Goal: Ask a question

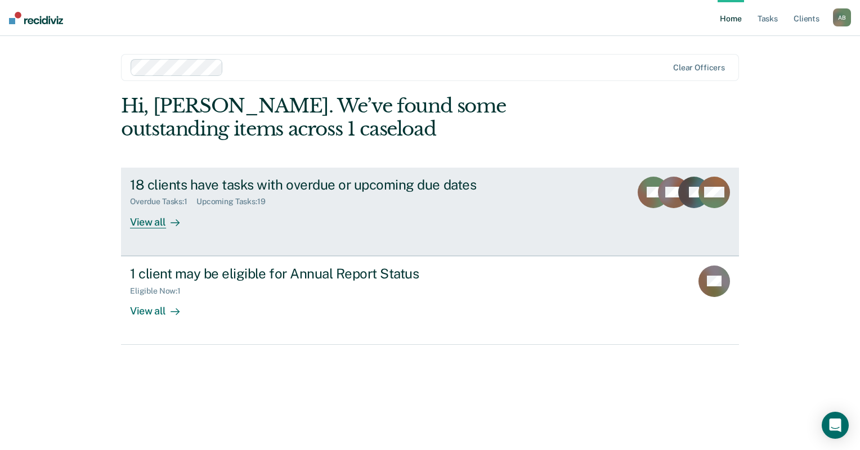
click at [163, 218] on div "View all" at bounding box center [161, 218] width 63 height 22
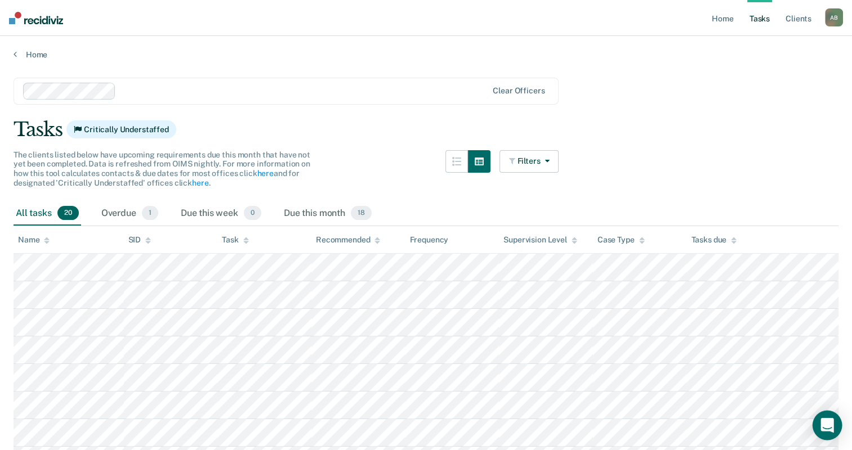
click at [825, 421] on icon "Open Intercom Messenger" at bounding box center [826, 425] width 13 height 15
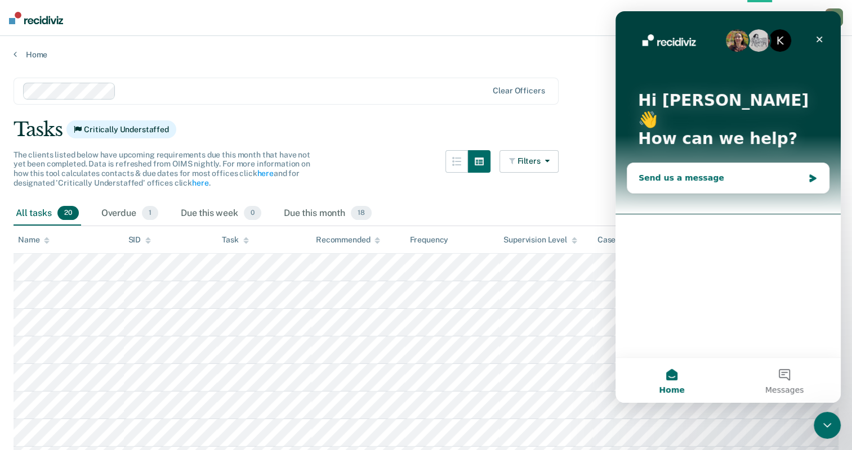
click at [780, 172] on div "Send us a message" at bounding box center [721, 178] width 165 height 12
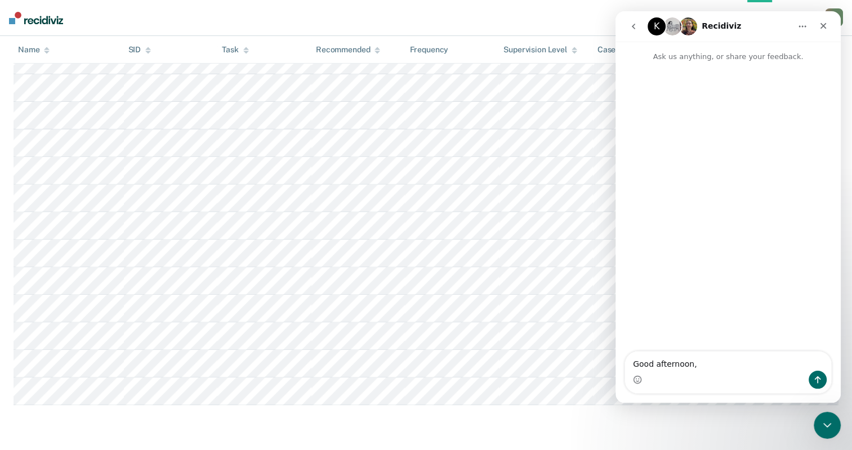
scroll to position [484, 0]
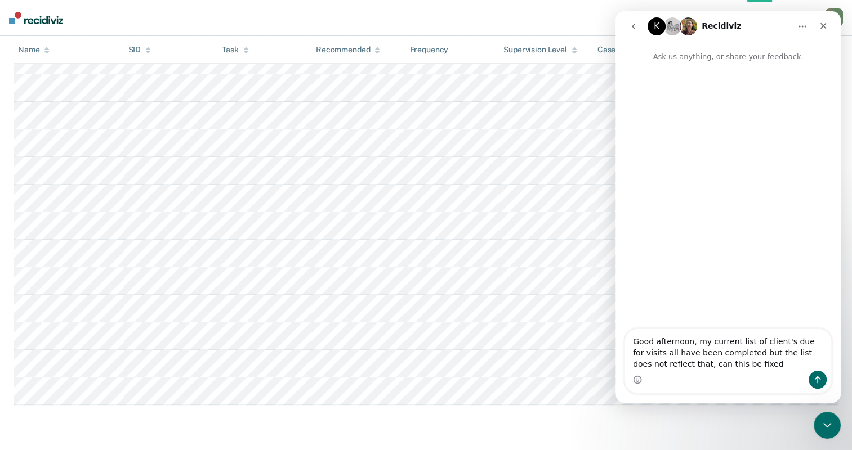
type textarea "Good afternoon, my current list of client's due for visits all have been comple…"
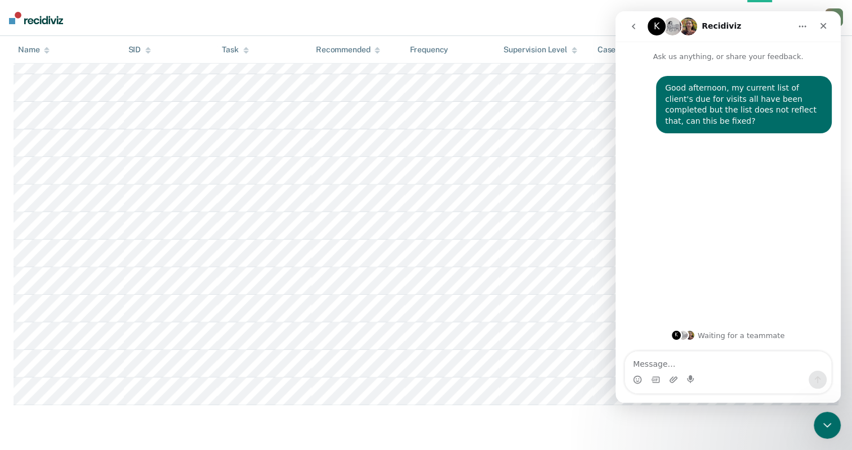
click at [803, 29] on icon "Home" at bounding box center [802, 26] width 9 height 9
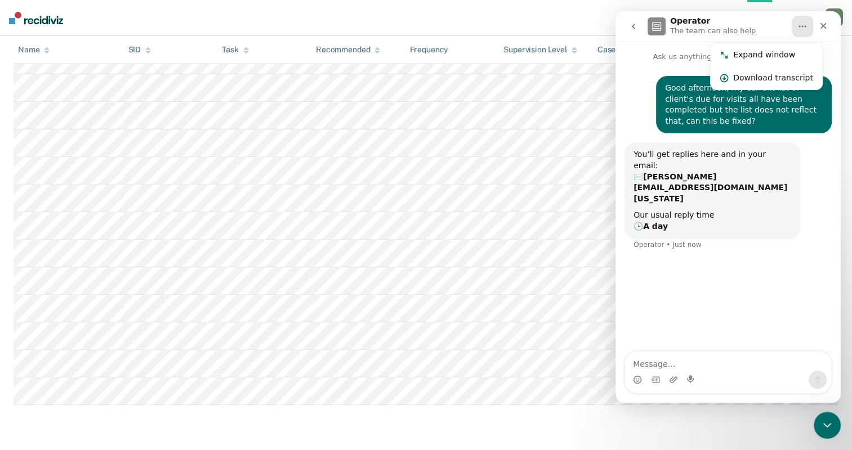
click at [803, 29] on icon "Home" at bounding box center [802, 26] width 9 height 9
click at [818, 30] on div "Close" at bounding box center [823, 26] width 20 height 20
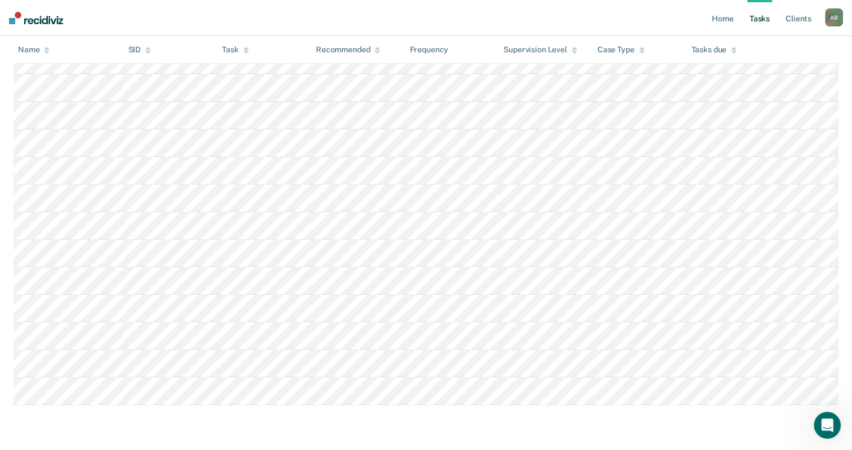
scroll to position [0, 0]
